Goal: Task Accomplishment & Management: Manage account settings

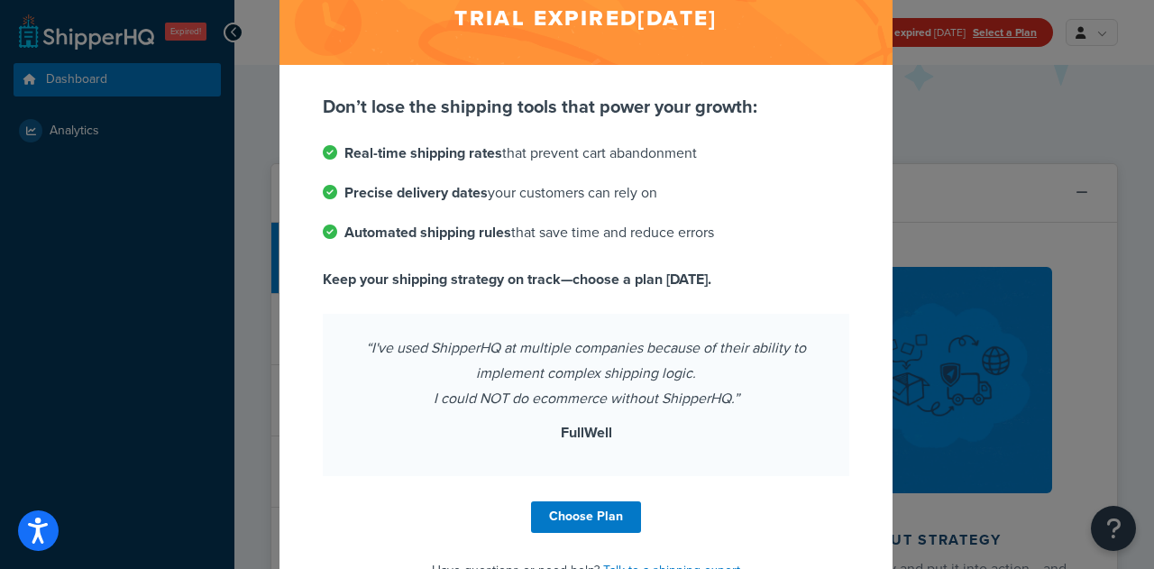
scroll to position [142, 0]
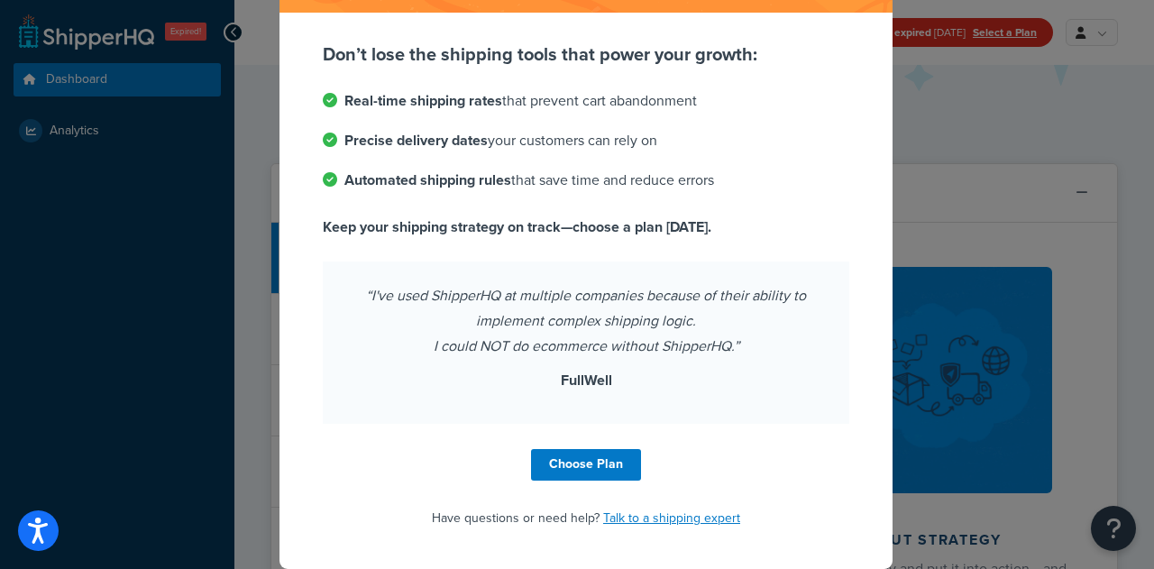
click at [939, 223] on div "Trial expired [DATE] Don’t lose the shipping tools that power your growth: Real…" at bounding box center [577, 284] width 1154 height 569
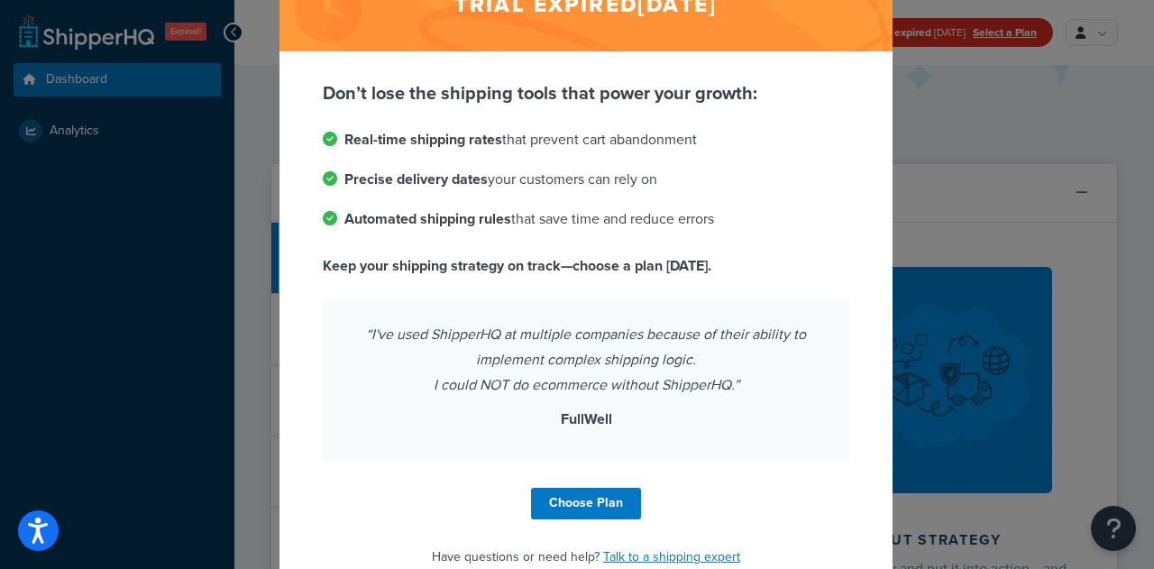
scroll to position [116, 0]
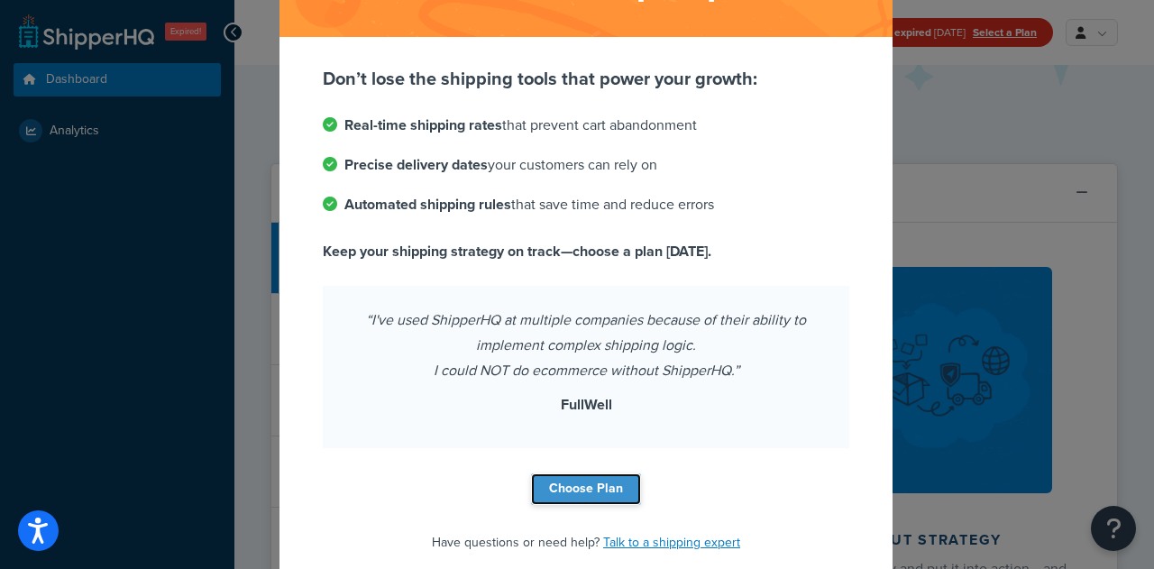
click at [617, 480] on link "Choose Plan" at bounding box center [586, 489] width 110 height 32
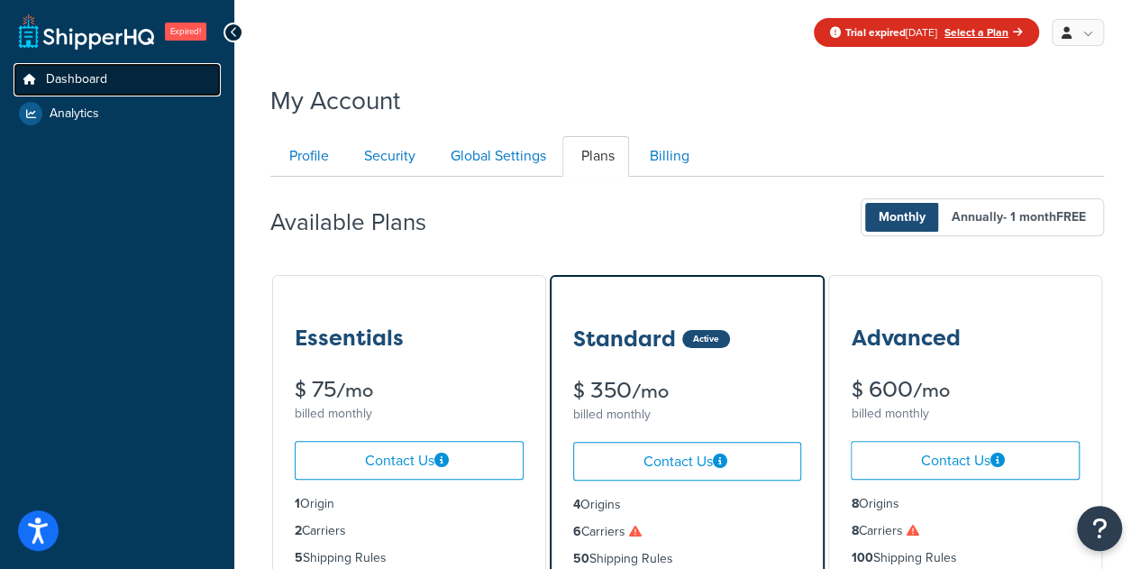
click at [109, 70] on link "Dashboard" at bounding box center [117, 79] width 207 height 33
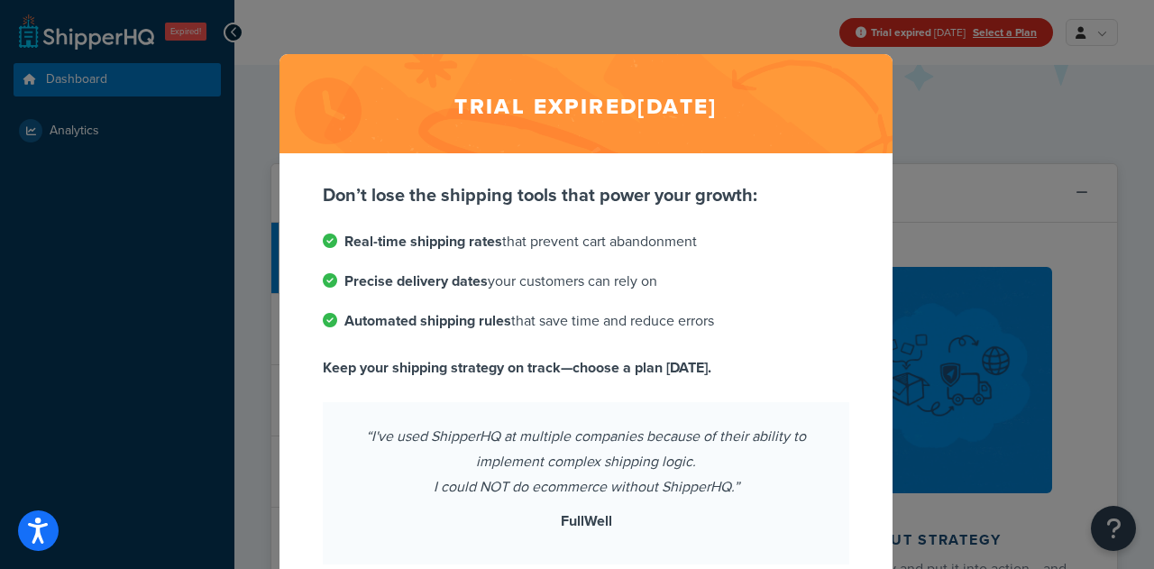
click at [874, 107] on h2 "Trial expired Aug 22, 2025" at bounding box center [585, 103] width 613 height 99
click at [955, 122] on div "Trial expired Aug 22, 2025 Don’t lose the shipping tools that power your growth…" at bounding box center [577, 284] width 1154 height 569
click at [366, 34] on div "Trial expired Aug 22, 2025 Don’t lose the shipping tools that power your growth…" at bounding box center [577, 284] width 1154 height 569
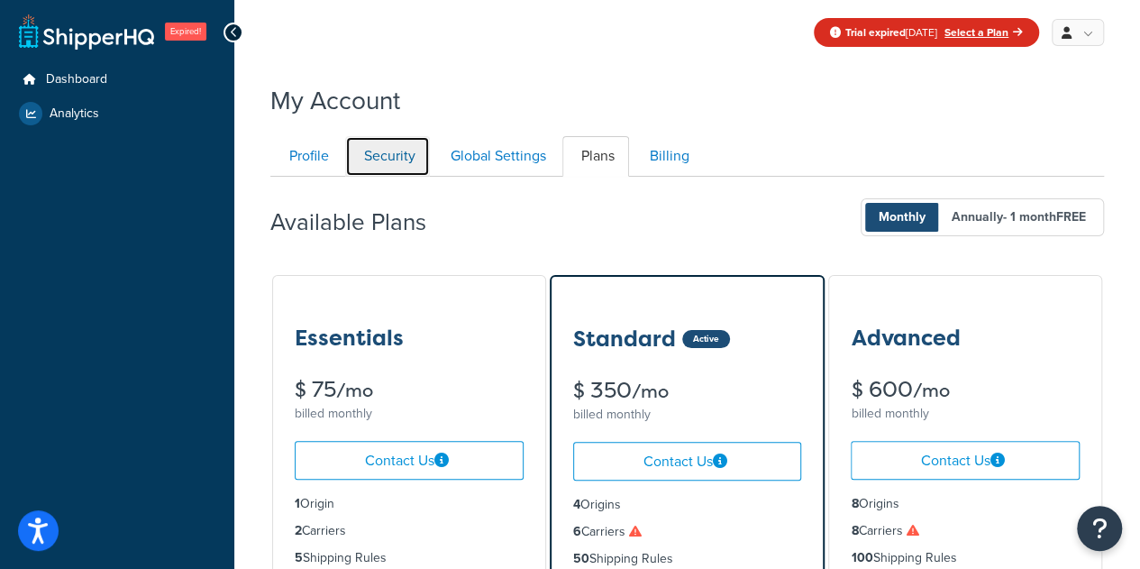
click at [379, 158] on link "Security" at bounding box center [387, 156] width 85 height 41
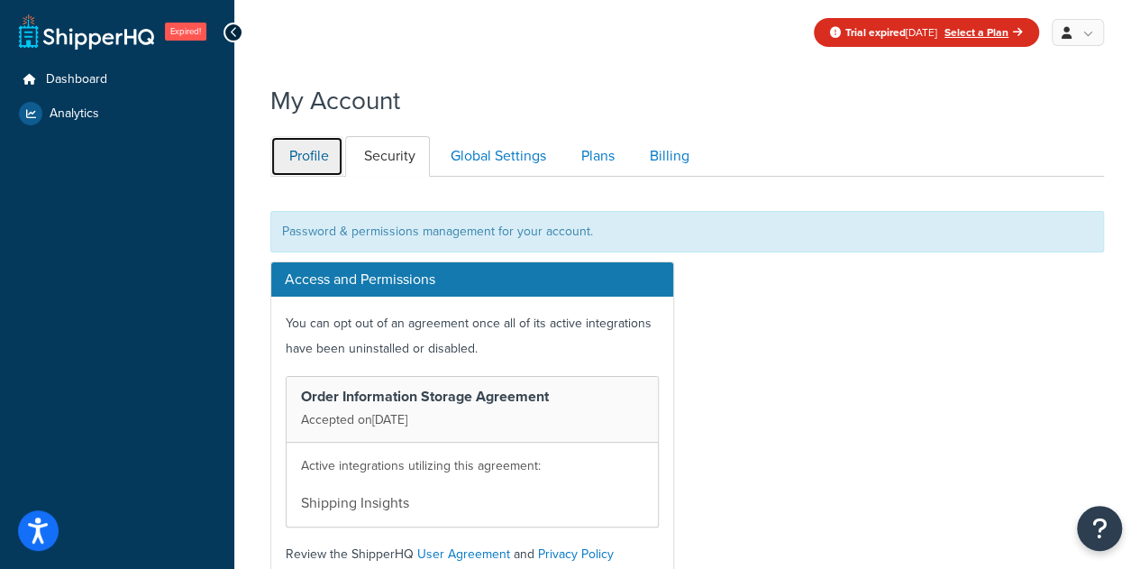
click at [332, 143] on link "Profile" at bounding box center [306, 156] width 73 height 41
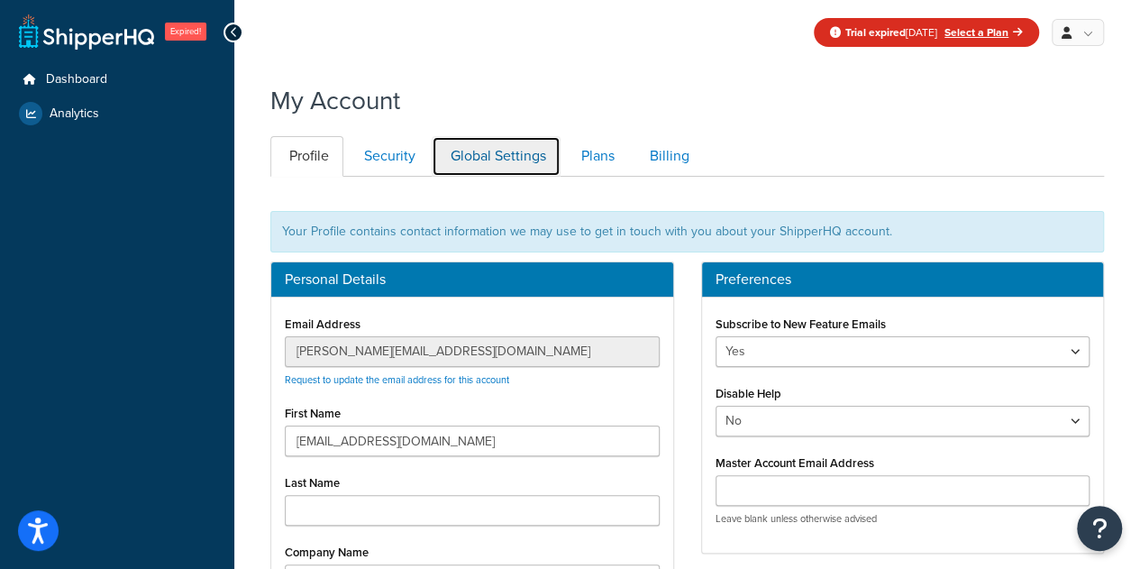
click at [512, 157] on link "Global Settings" at bounding box center [496, 156] width 129 height 41
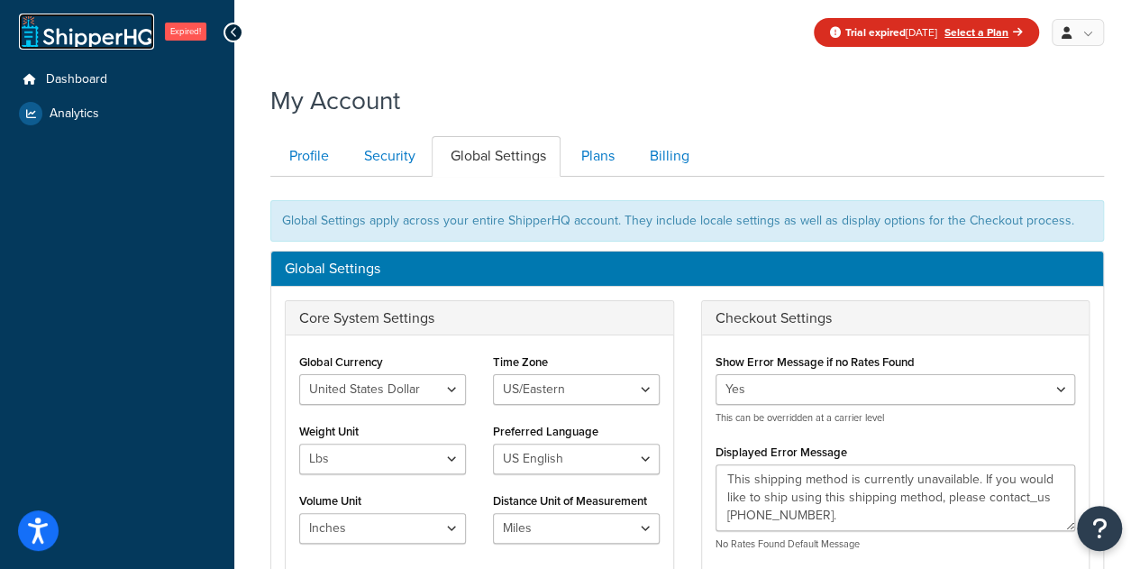
click at [39, 26] on link at bounding box center [86, 32] width 135 height 36
